Goal: Task Accomplishment & Management: Manage account settings

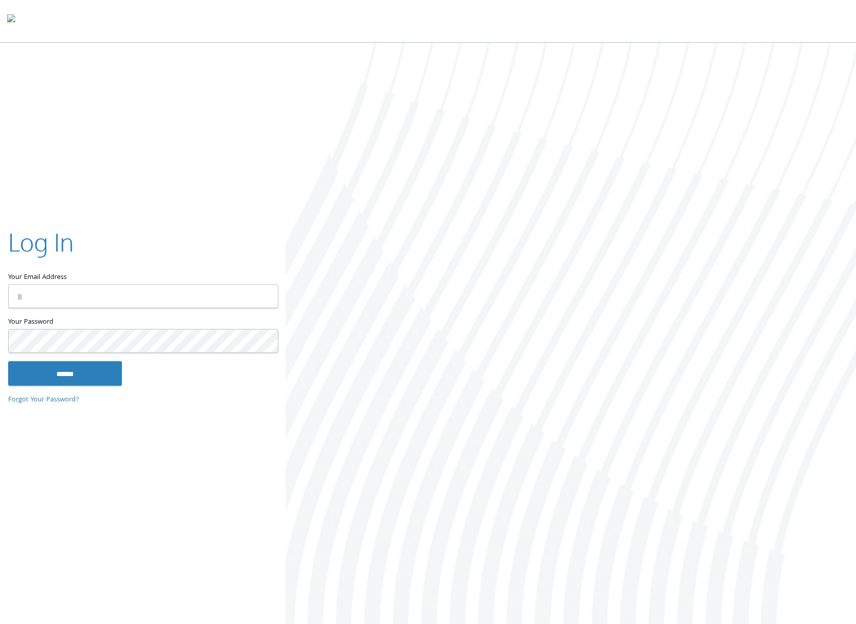
type input "**********"
click at [77, 380] on input "******" at bounding box center [65, 373] width 114 height 24
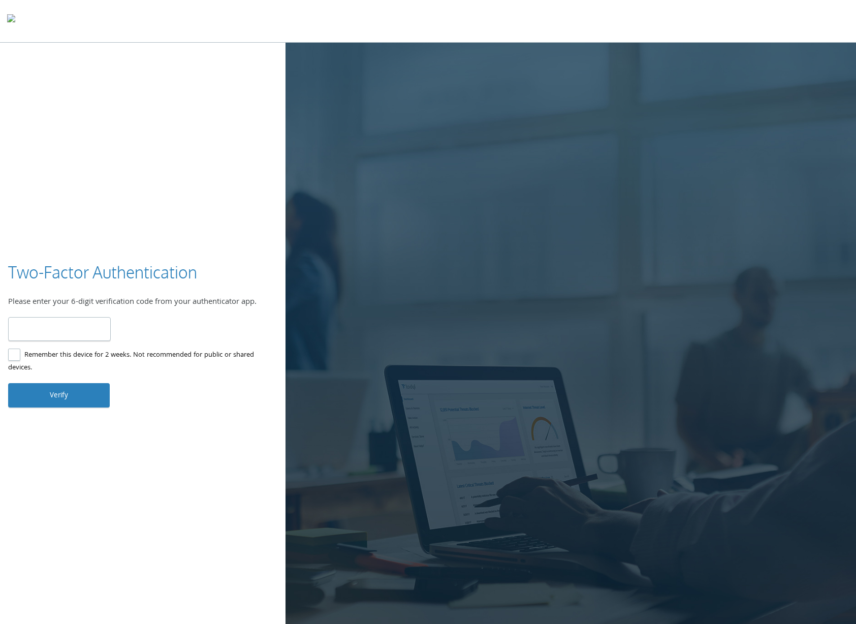
paste input "******"
type input "******"
